Goal: Check status: Check status

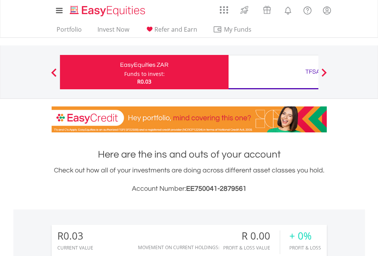
scroll to position [73, 120]
click at [124, 72] on div "Funds to invest:" at bounding box center [144, 74] width 41 height 8
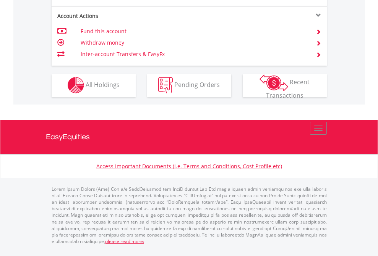
scroll to position [715, 0]
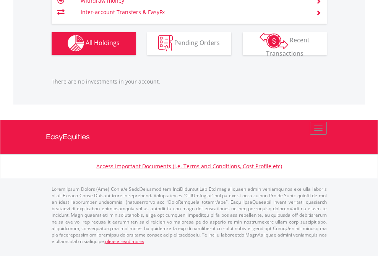
scroll to position [73, 120]
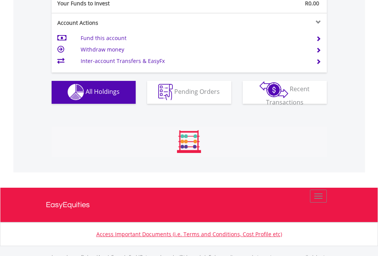
scroll to position [757, 0]
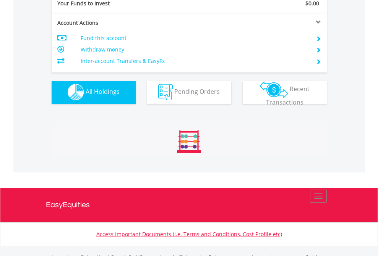
scroll to position [757, 0]
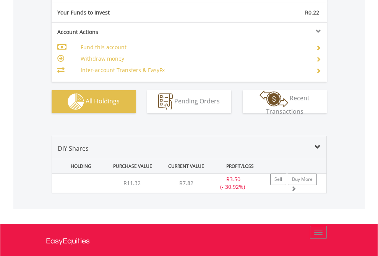
scroll to position [850, 0]
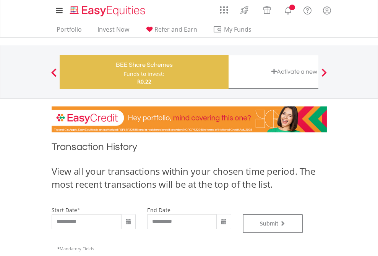
type input "**********"
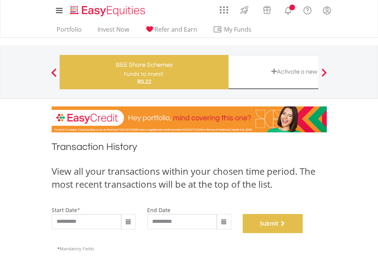
click at [303, 233] on button "Submit" at bounding box center [273, 223] width 60 height 19
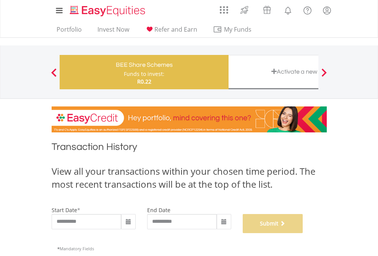
scroll to position [310, 0]
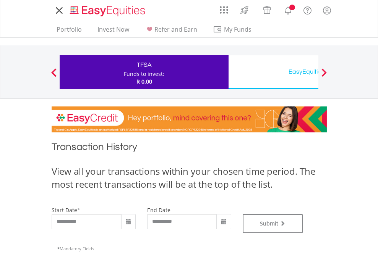
type input "**********"
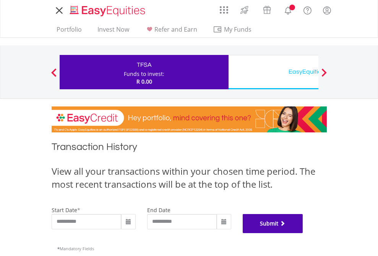
click at [303, 233] on button "Submit" at bounding box center [273, 223] width 60 height 19
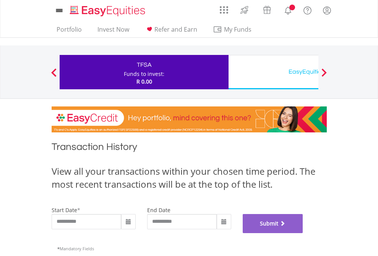
scroll to position [310, 0]
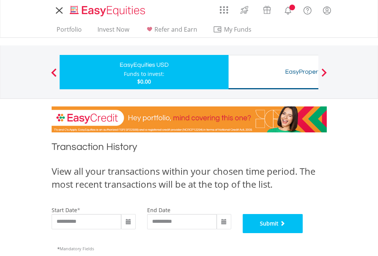
click at [303, 233] on button "Submit" at bounding box center [273, 223] width 60 height 19
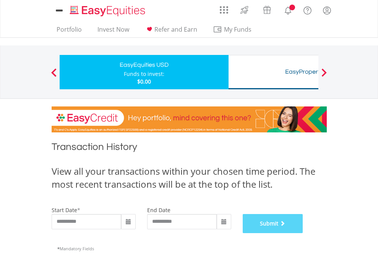
scroll to position [310, 0]
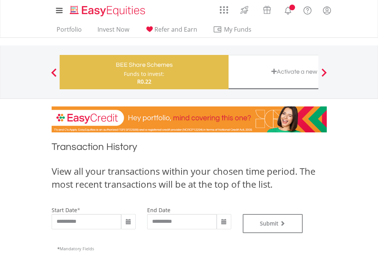
type input "**********"
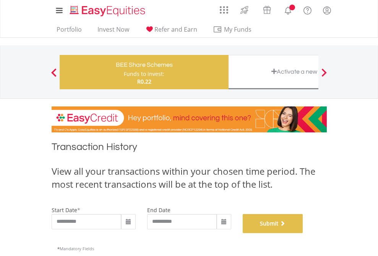
click at [303, 233] on button "Submit" at bounding box center [273, 223] width 60 height 19
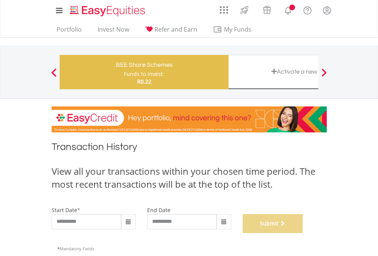
scroll to position [310, 0]
